Goal: Information Seeking & Learning: Learn about a topic

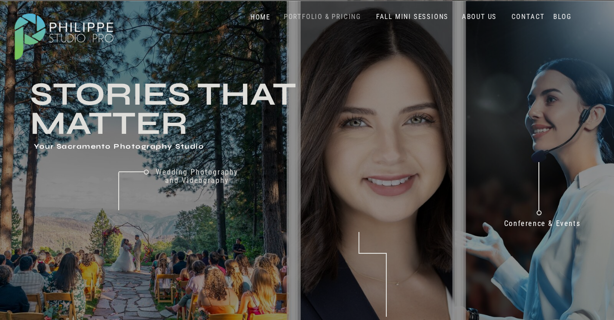
click at [316, 17] on nav "PORTFOLIO & PRICING" at bounding box center [322, 17] width 85 height 9
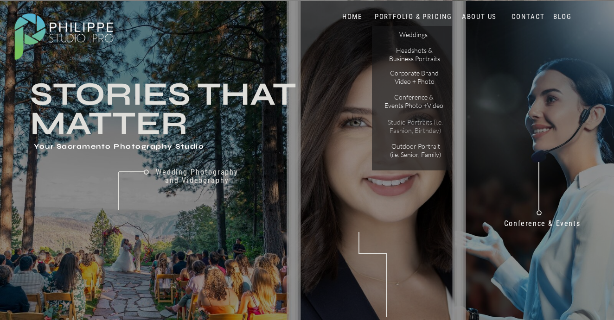
click at [410, 124] on p "Studio Portraits (i.e. Fashion, Birthday)" at bounding box center [415, 126] width 63 height 16
click at [403, 147] on p "Outdoor Portrait (i.e. Senior, Family)" at bounding box center [415, 150] width 58 height 16
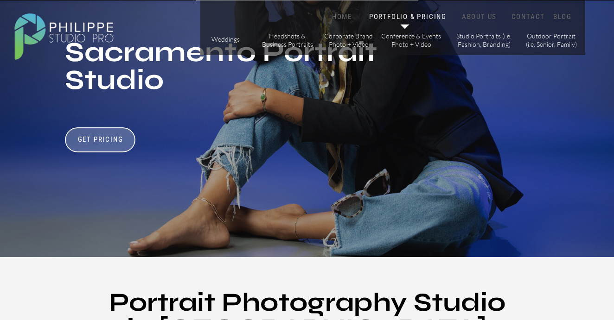
scroll to position [134, 0]
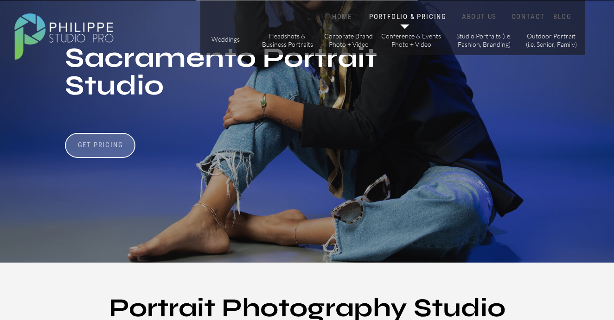
click at [104, 148] on h3 "Get Pricing" at bounding box center [100, 146] width 51 height 11
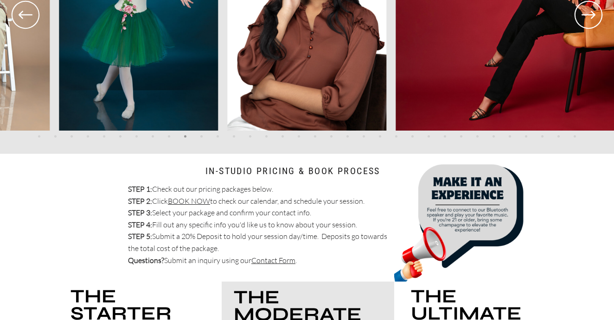
scroll to position [1560, 0]
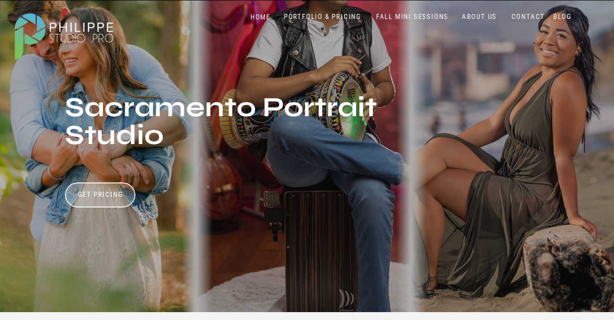
scroll to position [90, 0]
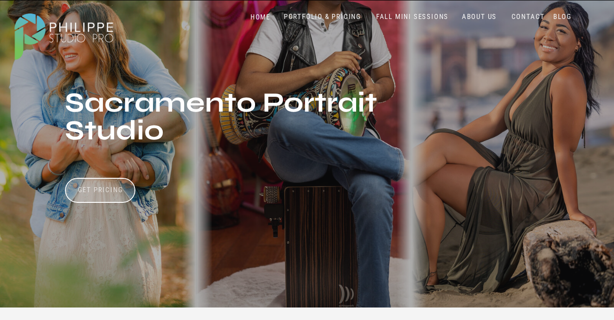
click at [114, 194] on h3 "Get Pricing" at bounding box center [100, 191] width 51 height 11
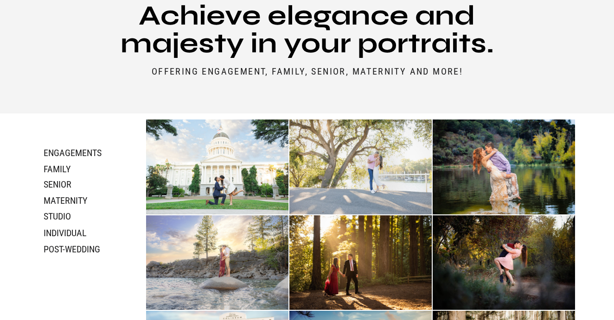
scroll to position [426, 0]
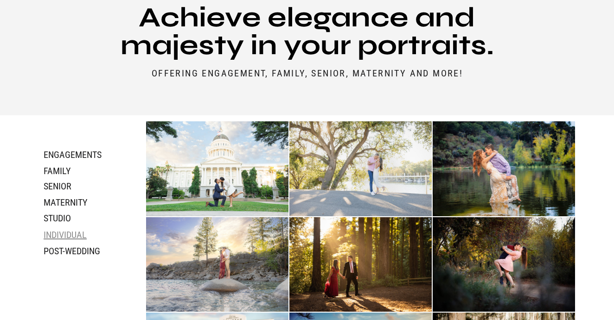
click at [69, 233] on h3 "individual" at bounding box center [80, 235] width 72 height 11
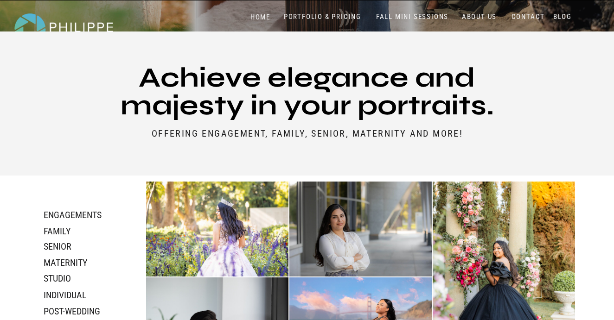
scroll to position [360, 0]
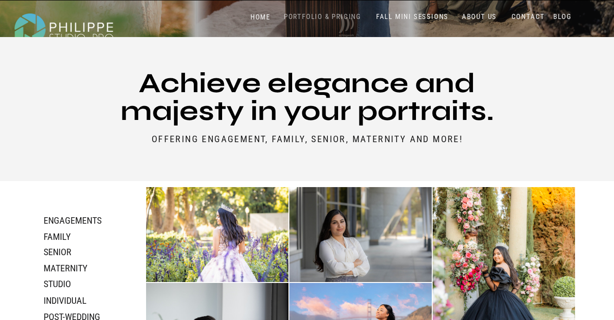
click at [319, 18] on nav "PORTFOLIO & PRICING" at bounding box center [322, 17] width 85 height 9
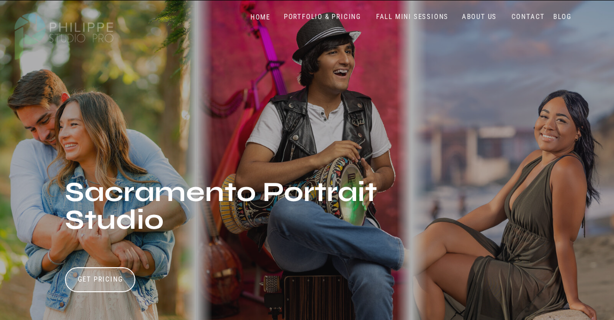
scroll to position [360, 0]
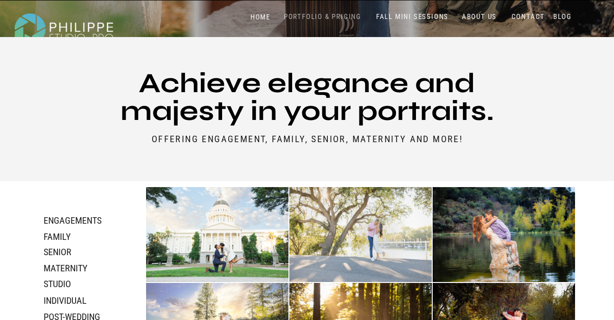
click at [335, 16] on nav "PORTFOLIO & PRICING" at bounding box center [322, 17] width 85 height 9
click at [405, 16] on nav "PORTFOLIO & PRICING" at bounding box center [413, 17] width 83 height 9
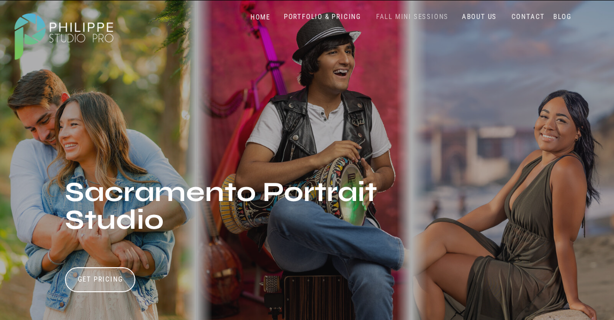
scroll to position [0, 0]
click at [413, 16] on nav "FALL MINI SESSIONS" at bounding box center [412, 17] width 77 height 9
